Goal: Transaction & Acquisition: Download file/media

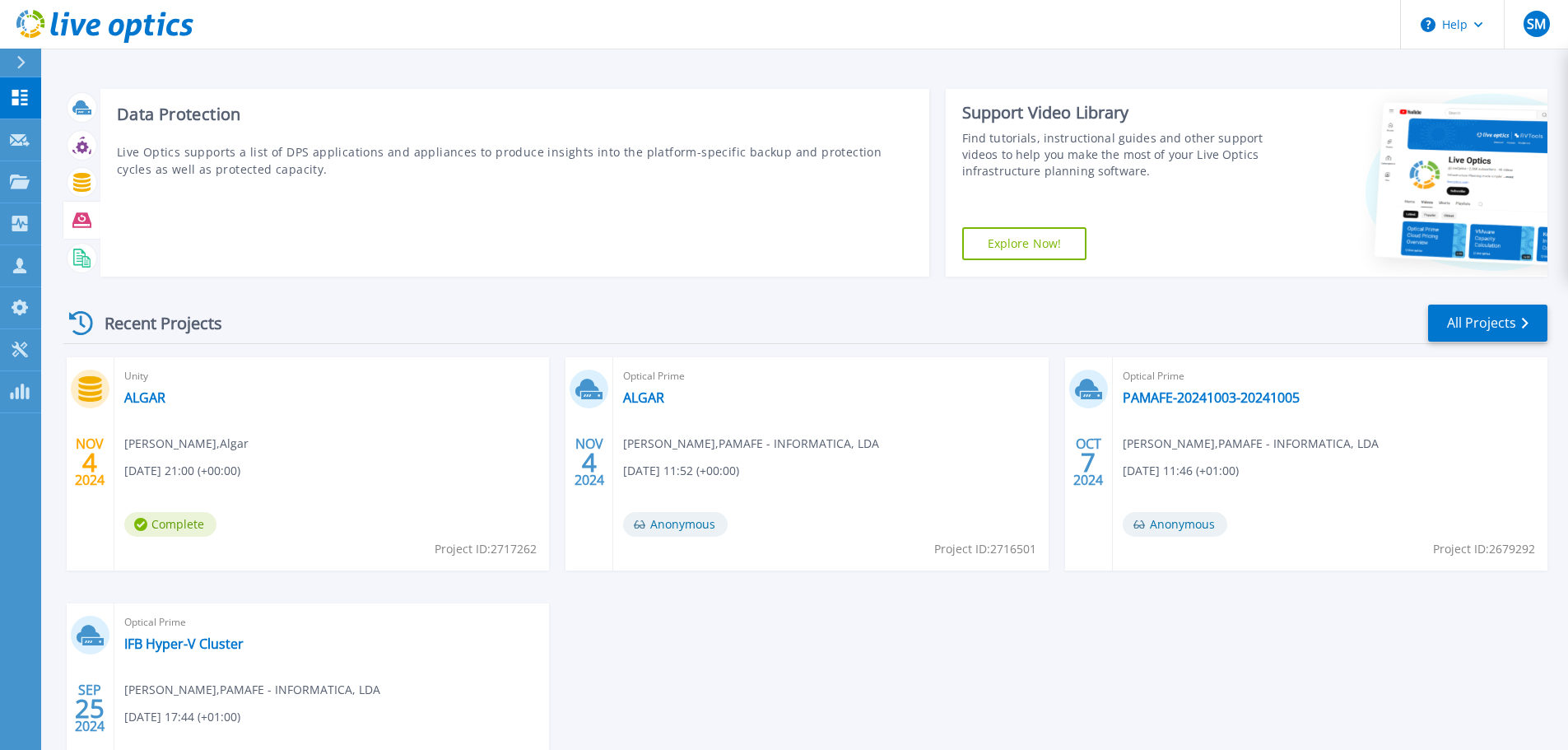
click at [83, 216] on icon at bounding box center [82, 220] width 19 height 19
click at [81, 220] on icon at bounding box center [82, 220] width 19 height 19
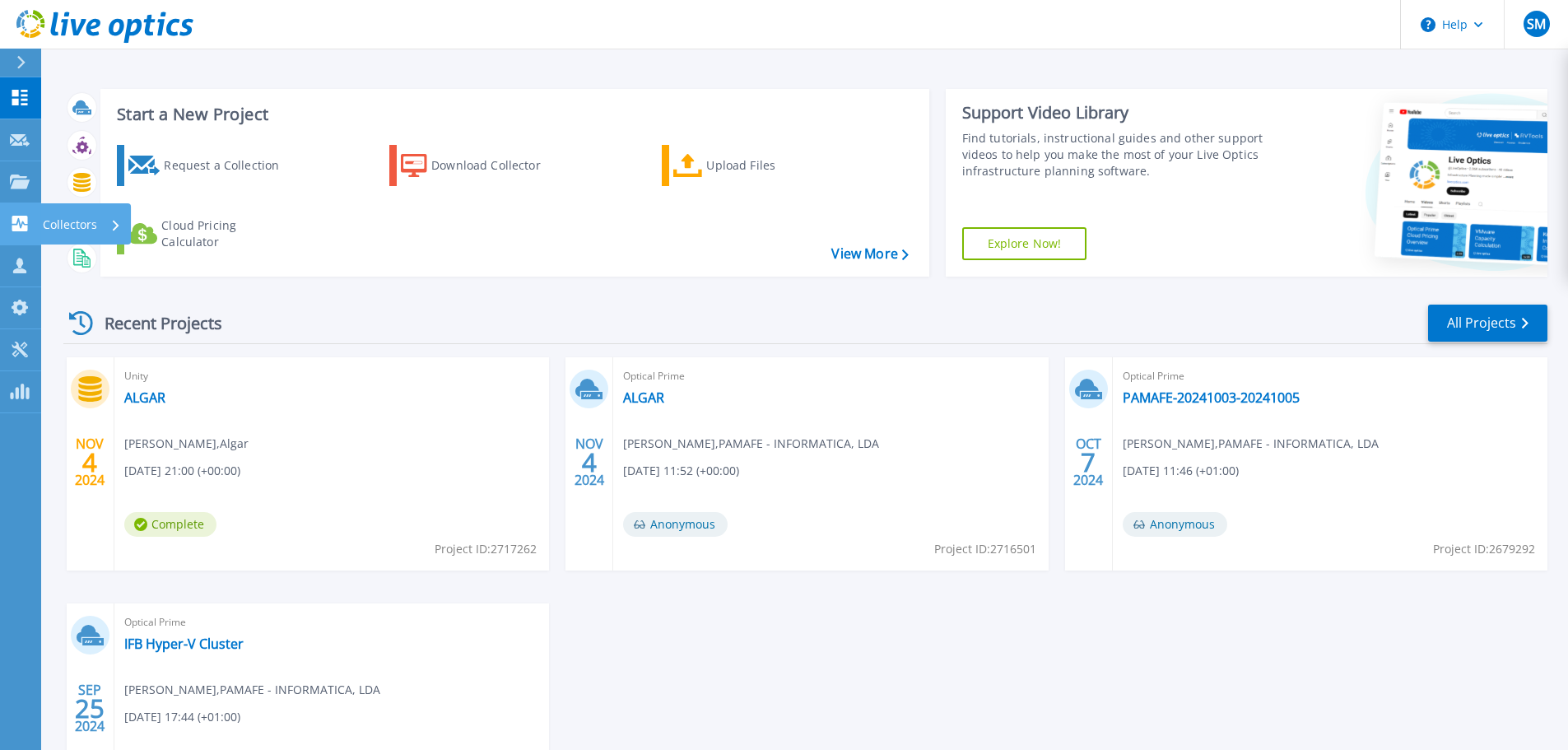
click at [20, 229] on icon at bounding box center [20, 224] width 16 height 16
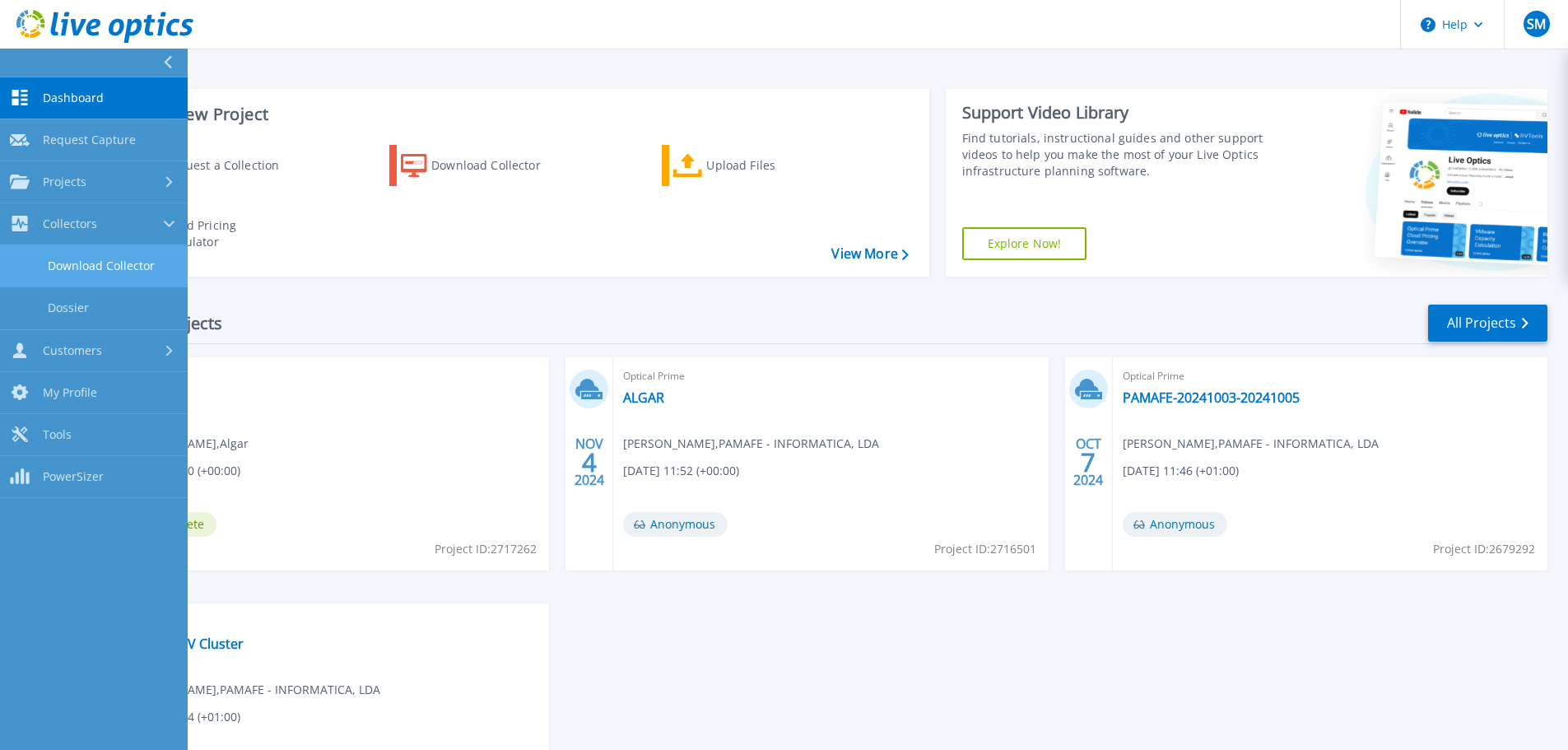
click at [128, 275] on link "Download Collector" at bounding box center [93, 267] width 188 height 42
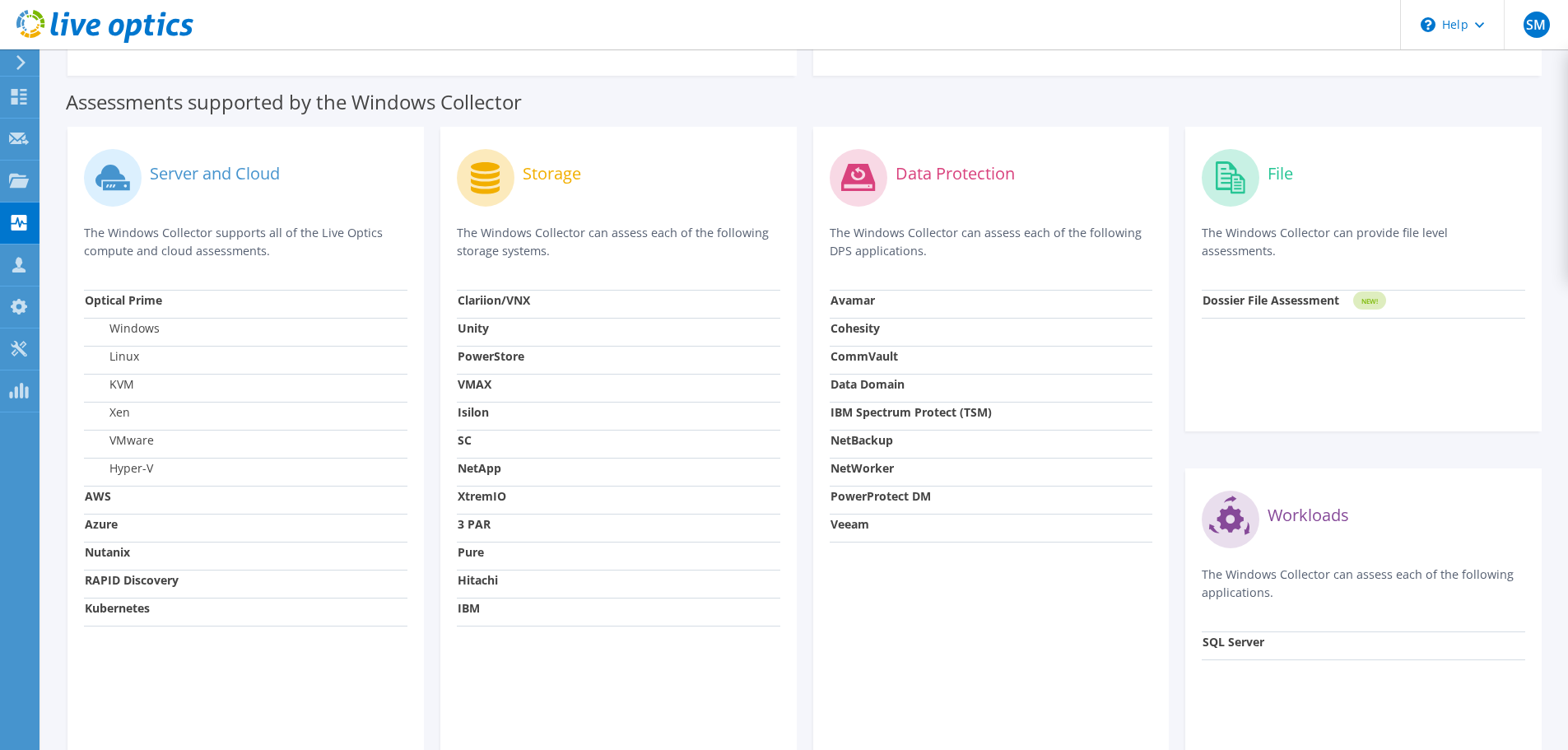
scroll to position [494, 0]
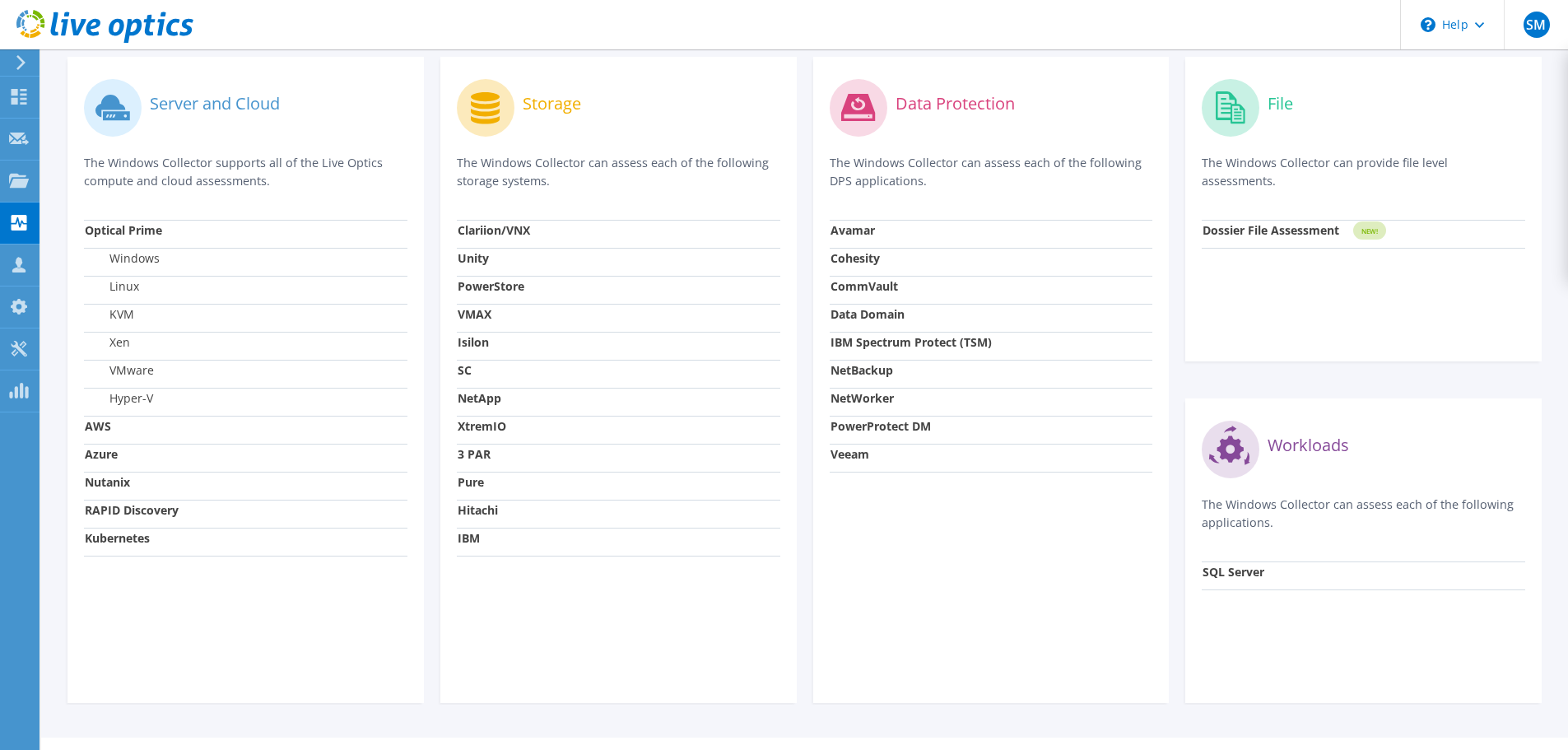
click at [880, 428] on strong "PowerProtect DM" at bounding box center [880, 427] width 100 height 16
click at [906, 101] on label "Data Protection" at bounding box center [956, 103] width 119 height 17
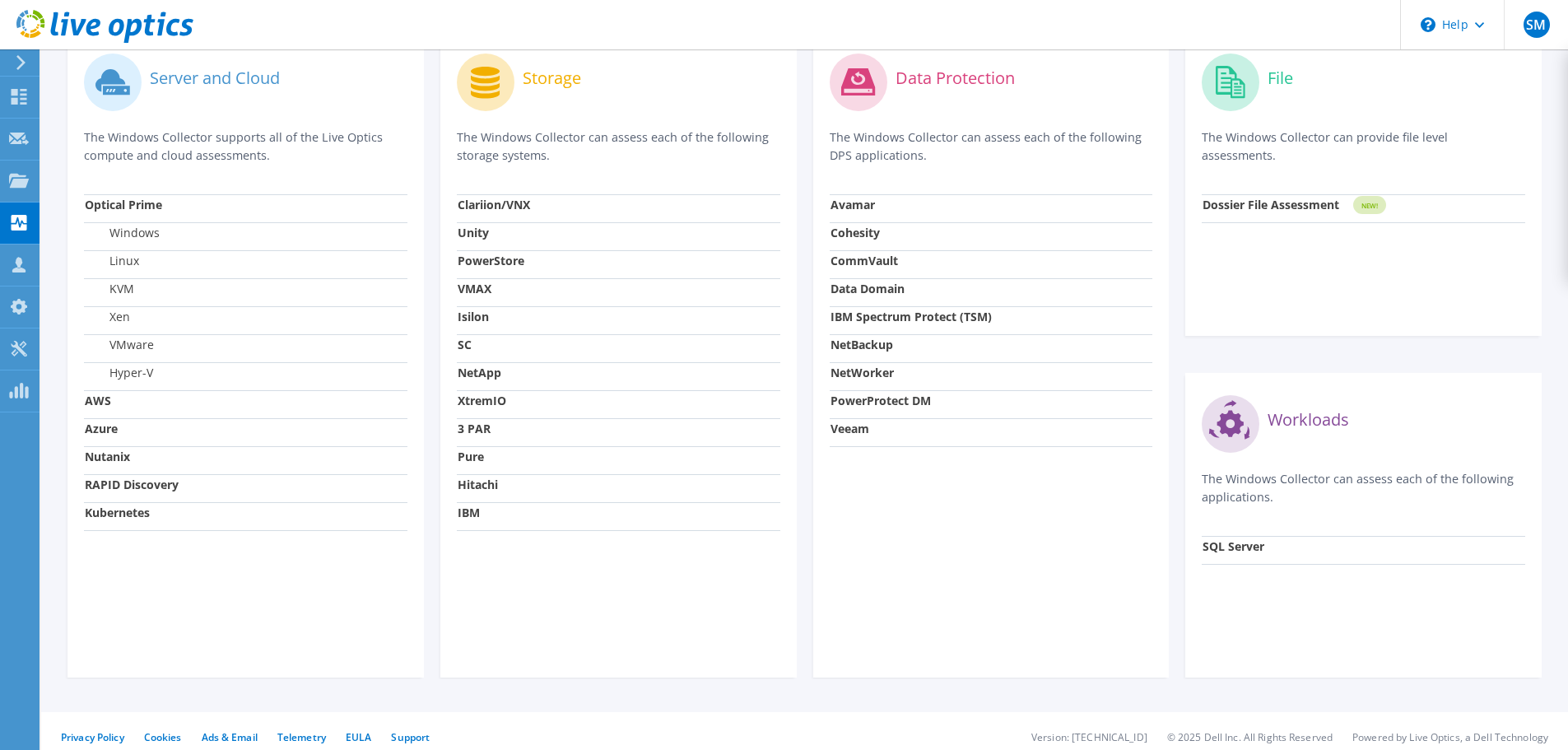
scroll to position [531, 0]
